Goal: Download file/media

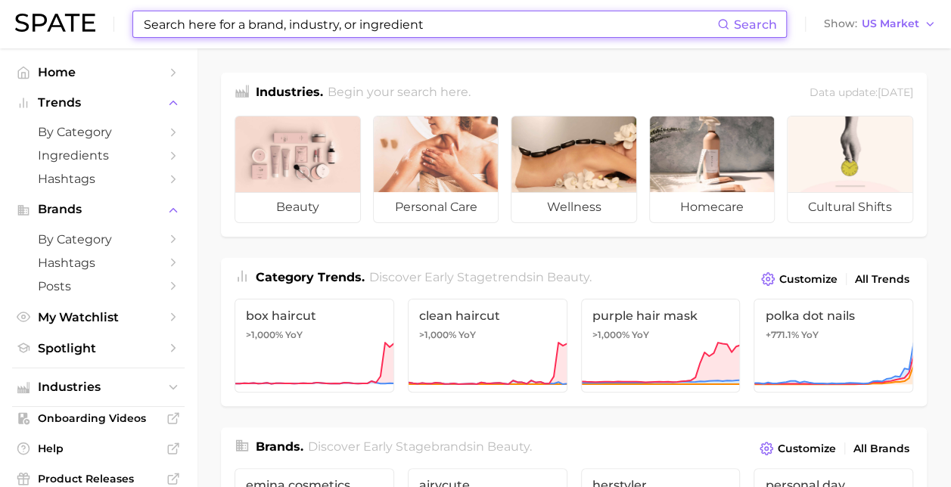
click at [398, 32] on input at bounding box center [429, 24] width 575 height 26
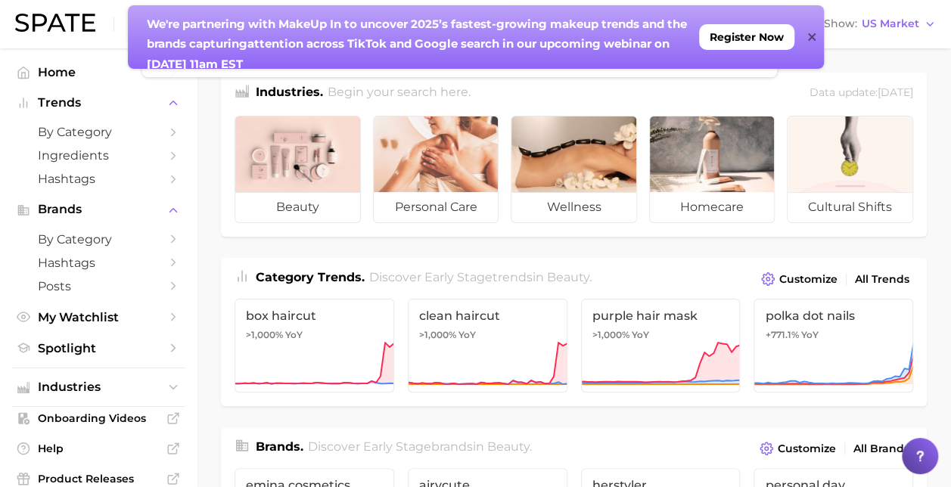
type input "s"
click at [815, 36] on div "We're partnering with MakeUp In to un cover 2025’s fastest-growing makeup trend…" at bounding box center [476, 37] width 696 height 64
click at [810, 38] on icon at bounding box center [812, 37] width 8 height 8
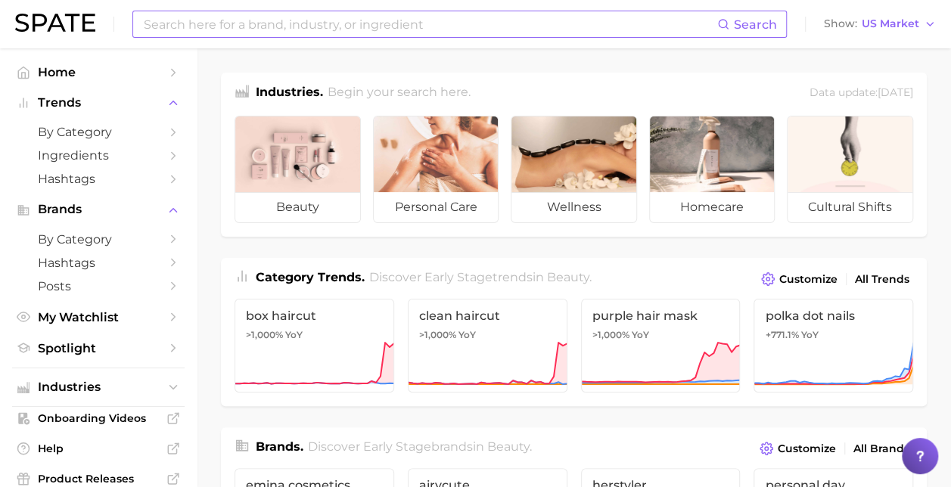
click at [196, 27] on input at bounding box center [429, 24] width 575 height 26
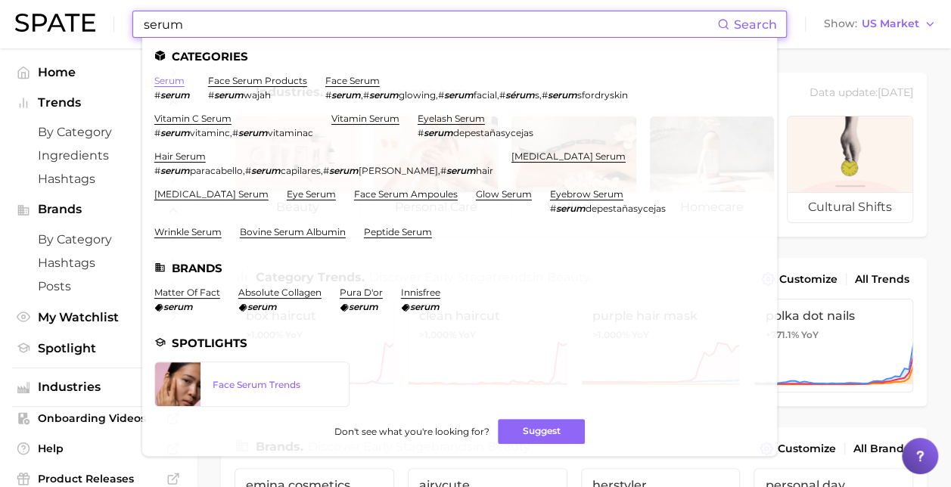
type input "serum"
click at [173, 82] on link "serum" at bounding box center [169, 80] width 30 height 11
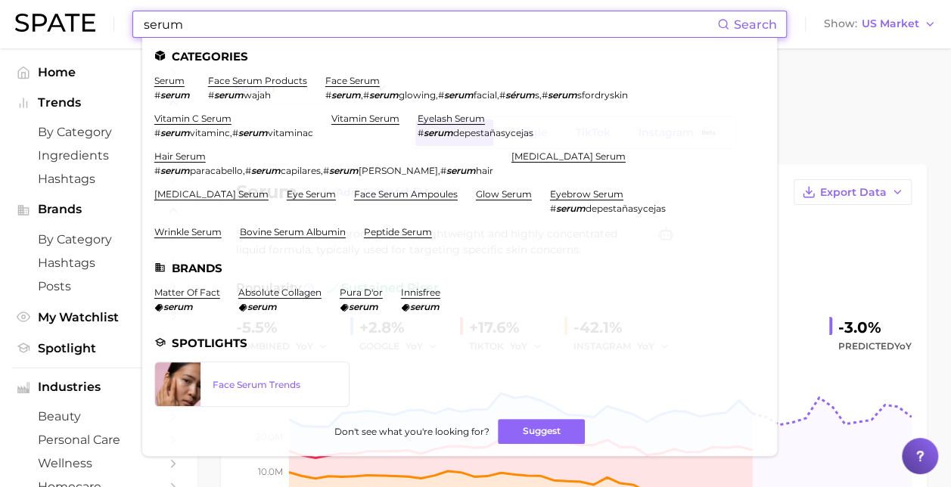
click at [388, 19] on input "serum" at bounding box center [429, 24] width 575 height 26
click at [365, 80] on link "face serum" at bounding box center [352, 80] width 54 height 11
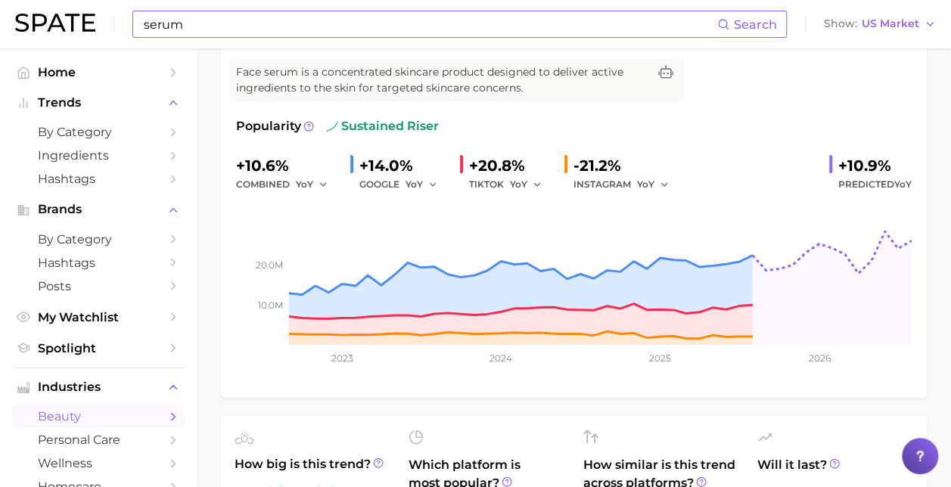
scroll to position [76, 0]
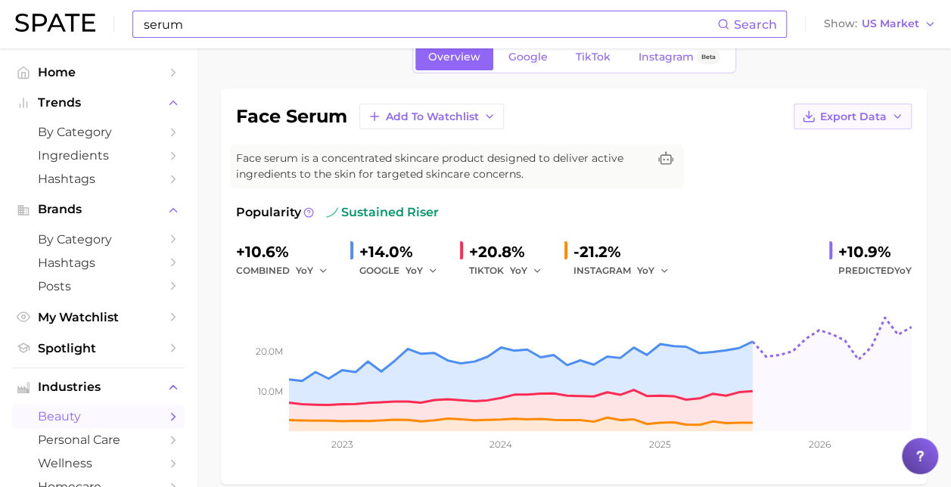
click at [833, 119] on span "Export Data" at bounding box center [853, 116] width 67 height 13
click at [850, 174] on span "Time Series Image" at bounding box center [821, 172] width 101 height 13
